Goal: Use online tool/utility: Utilize a website feature to perform a specific function

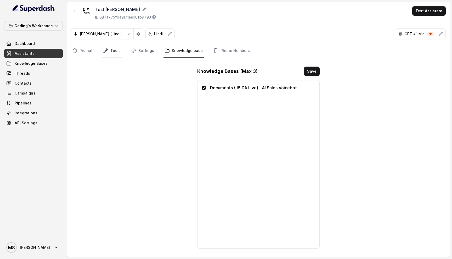
click at [111, 49] on link "Tools" at bounding box center [112, 51] width 20 height 14
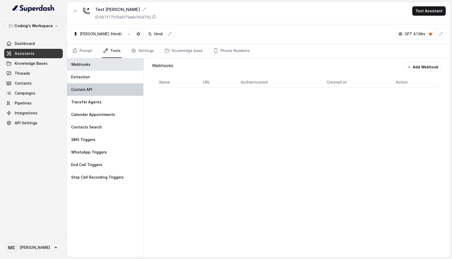
click at [84, 90] on p "Custom API" at bounding box center [81, 89] width 21 height 5
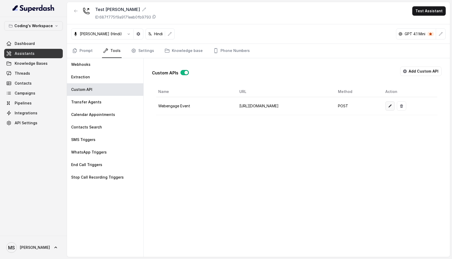
click at [395, 106] on button "button" at bounding box center [389, 105] width 9 height 9
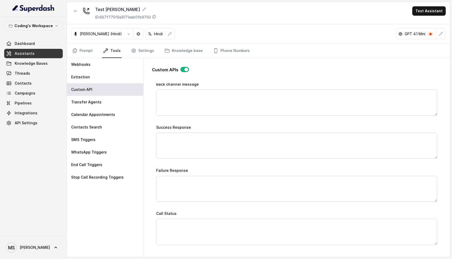
scroll to position [399, 0]
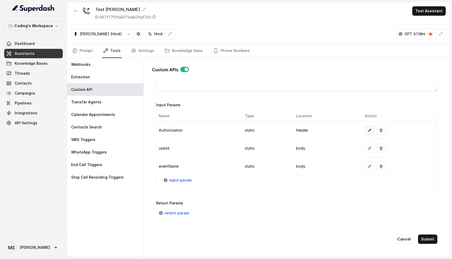
click at [368, 129] on icon "button" at bounding box center [369, 130] width 3 height 3
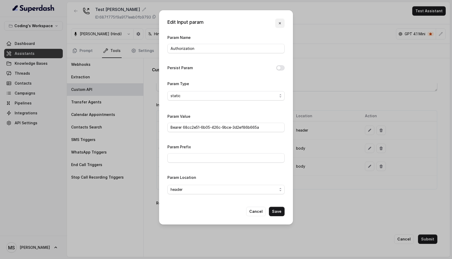
click at [278, 20] on button "button" at bounding box center [279, 23] width 9 height 9
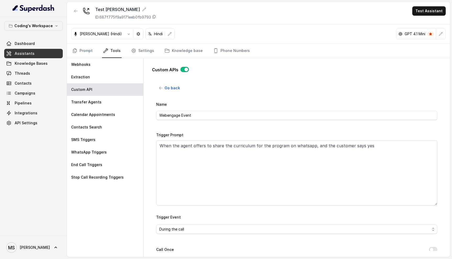
scroll to position [0, 0]
click at [160, 87] on icon "button" at bounding box center [161, 88] width 4 height 4
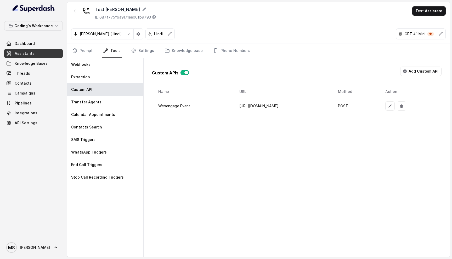
scroll to position [0, 0]
